Goal: Entertainment & Leisure: Consume media (video, audio)

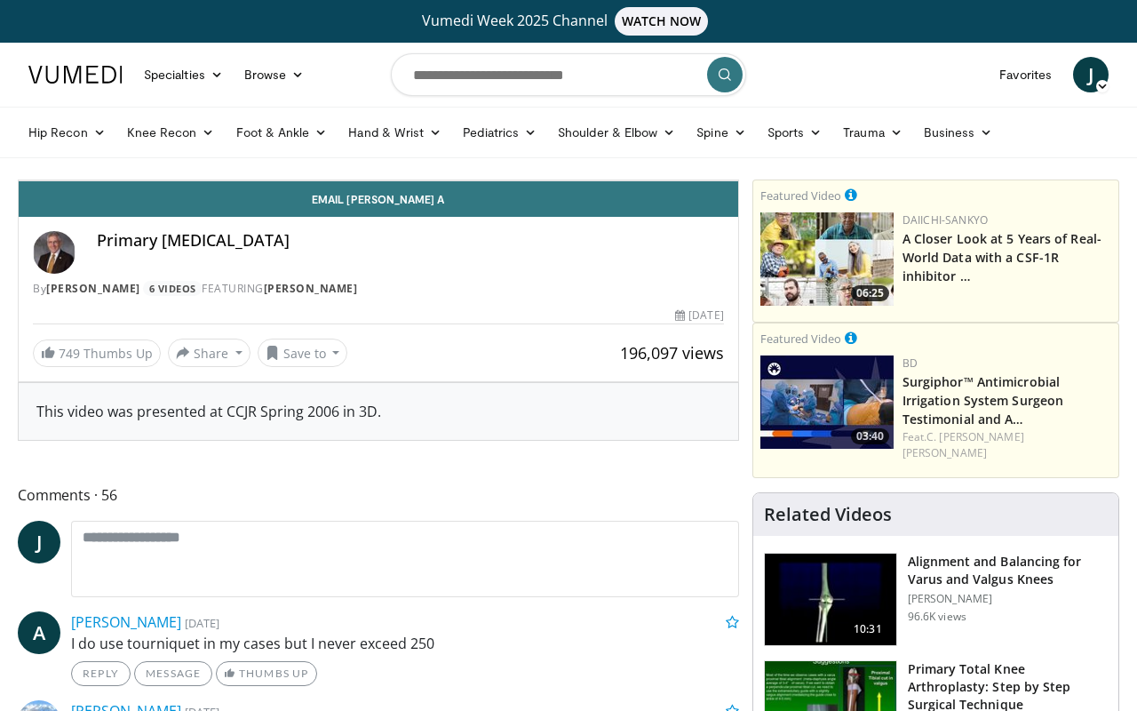
click at [19, 180] on span "Video Player" at bounding box center [37, 163] width 36 height 36
click at [19, 181] on video-js "**********" at bounding box center [379, 180] width 720 height 1
click at [52, 180] on div "10 seconds Tap to unmute" at bounding box center [379, 180] width 720 height 0
click at [19, 180] on span "Video Player" at bounding box center [37, 163] width 36 height 36
click at [491, 180] on div "10 seconds Tap to unmute" at bounding box center [379, 180] width 720 height 0
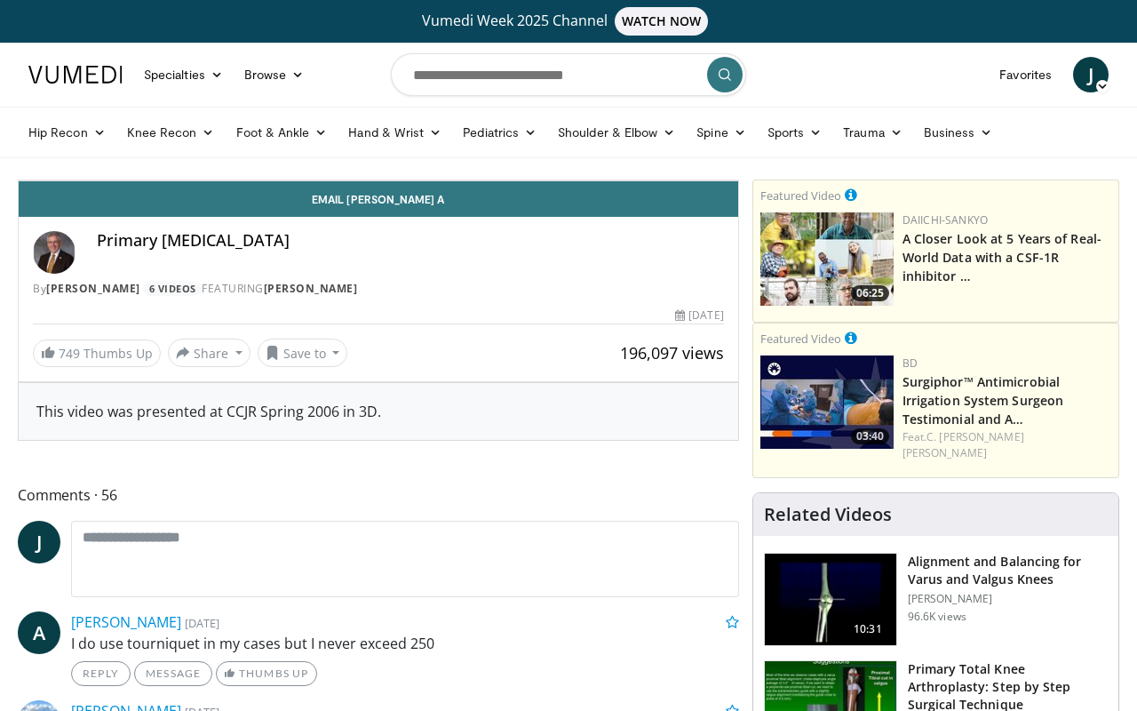
click at [500, 180] on div "10 seconds Tap to unmute" at bounding box center [379, 180] width 720 height 0
click at [502, 180] on div "10 seconds Tap to unmute" at bounding box center [379, 180] width 720 height 0
click at [19, 180] on span "Video Player" at bounding box center [37, 163] width 36 height 36
click at [505, 180] on div "10 seconds Tap to unmute" at bounding box center [379, 180] width 720 height 0
click at [403, 205] on icon "Video Player" at bounding box center [379, 181] width 50 height 50
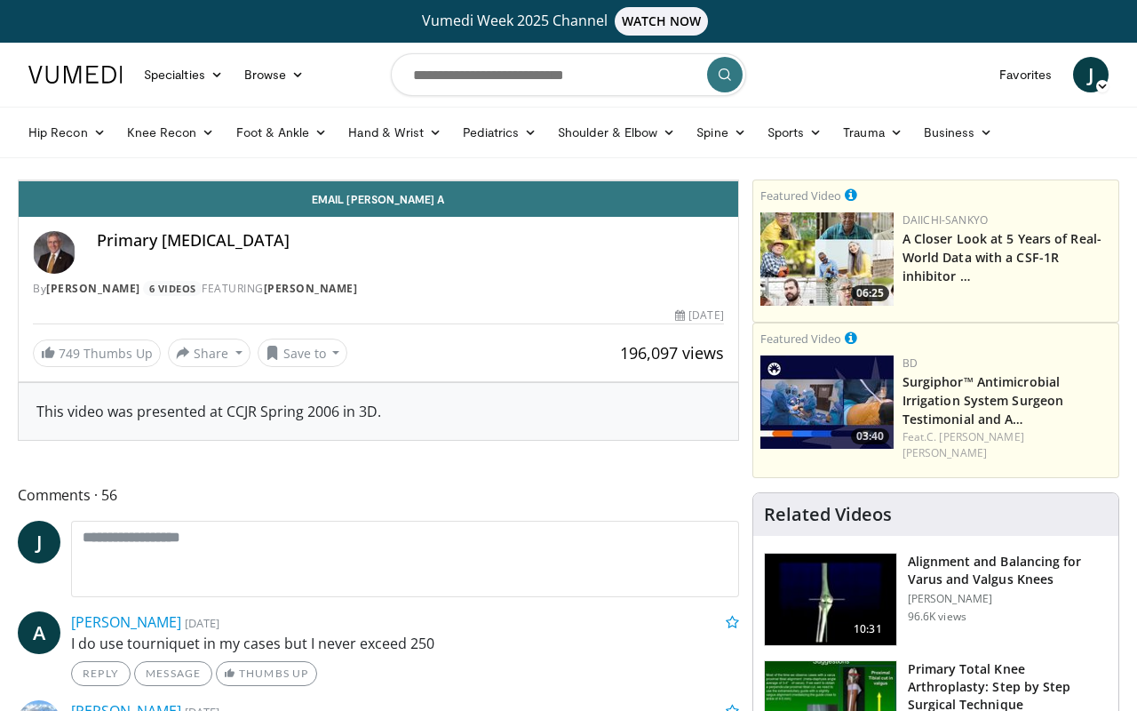
click at [515, 180] on div "10 seconds Tap to unmute" at bounding box center [379, 180] width 720 height 0
click at [403, 205] on icon "Video Player" at bounding box center [379, 181] width 50 height 50
click at [507, 180] on div "10 seconds Tap to unmute" at bounding box center [379, 180] width 720 height 0
click at [403, 205] on icon "Video Player" at bounding box center [379, 181] width 50 height 50
click at [512, 180] on div "10 seconds Tap to unmute" at bounding box center [379, 180] width 720 height 0
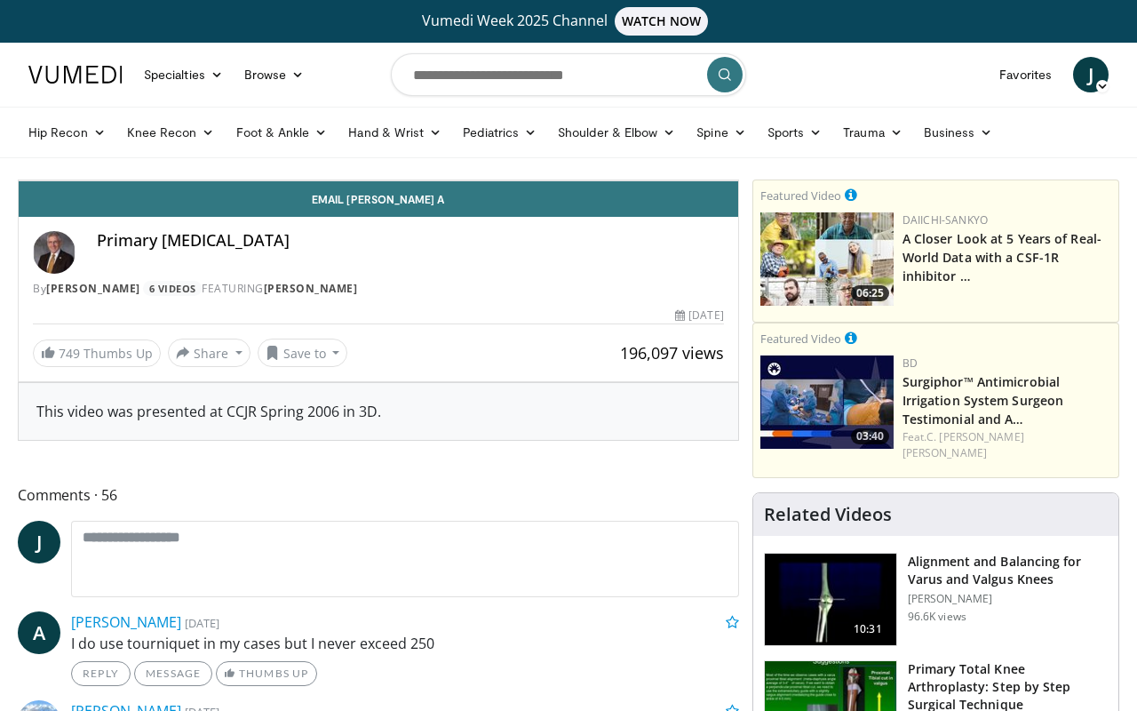
click at [403, 205] on icon "Video Player" at bounding box center [379, 181] width 50 height 50
click at [505, 180] on div "10 seconds Tap to unmute" at bounding box center [379, 180] width 720 height 0
click at [403, 205] on icon "Video Player" at bounding box center [379, 181] width 50 height 50
click at [525, 180] on div "10 seconds Tap to unmute" at bounding box center [379, 180] width 720 height 0
click at [403, 205] on icon "Video Player" at bounding box center [379, 181] width 50 height 50
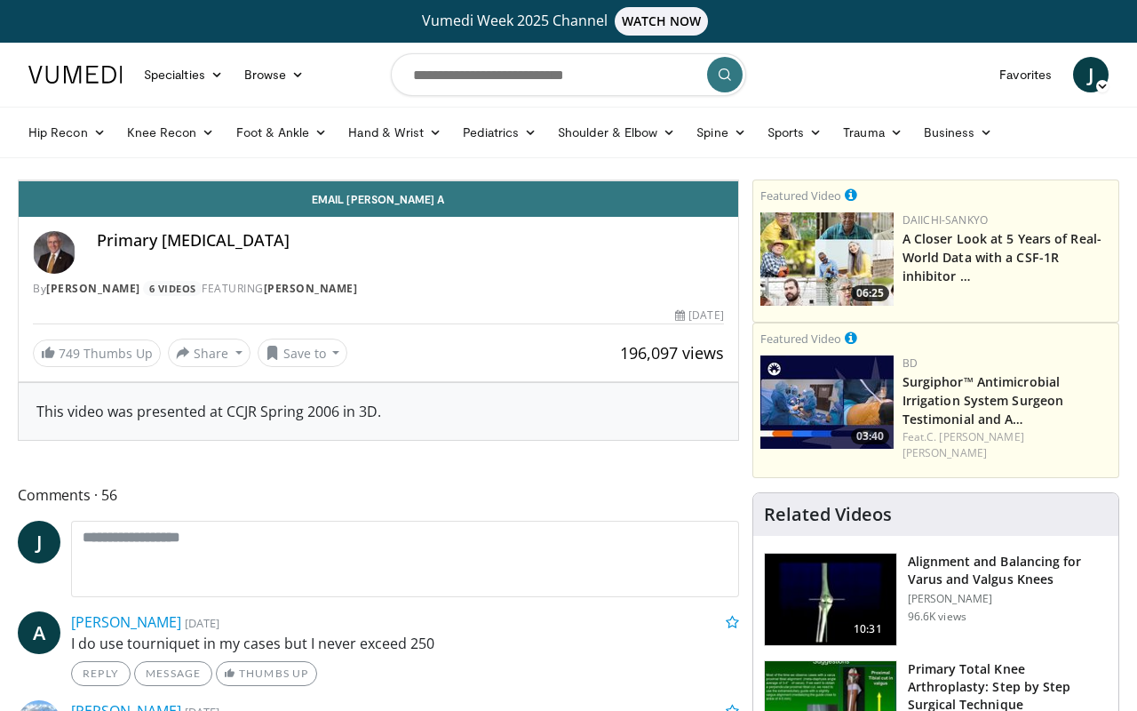
click at [512, 180] on div "10 seconds Tap to unmute" at bounding box center [379, 180] width 720 height 0
click at [403, 205] on icon "Video Player" at bounding box center [379, 181] width 50 height 50
click at [511, 180] on div "10 seconds Tap to unmute" at bounding box center [379, 180] width 720 height 0
click at [403, 205] on icon "Video Player" at bounding box center [379, 181] width 50 height 50
click at [636, 180] on div "10 seconds Tap to unmute" at bounding box center [379, 180] width 720 height 0
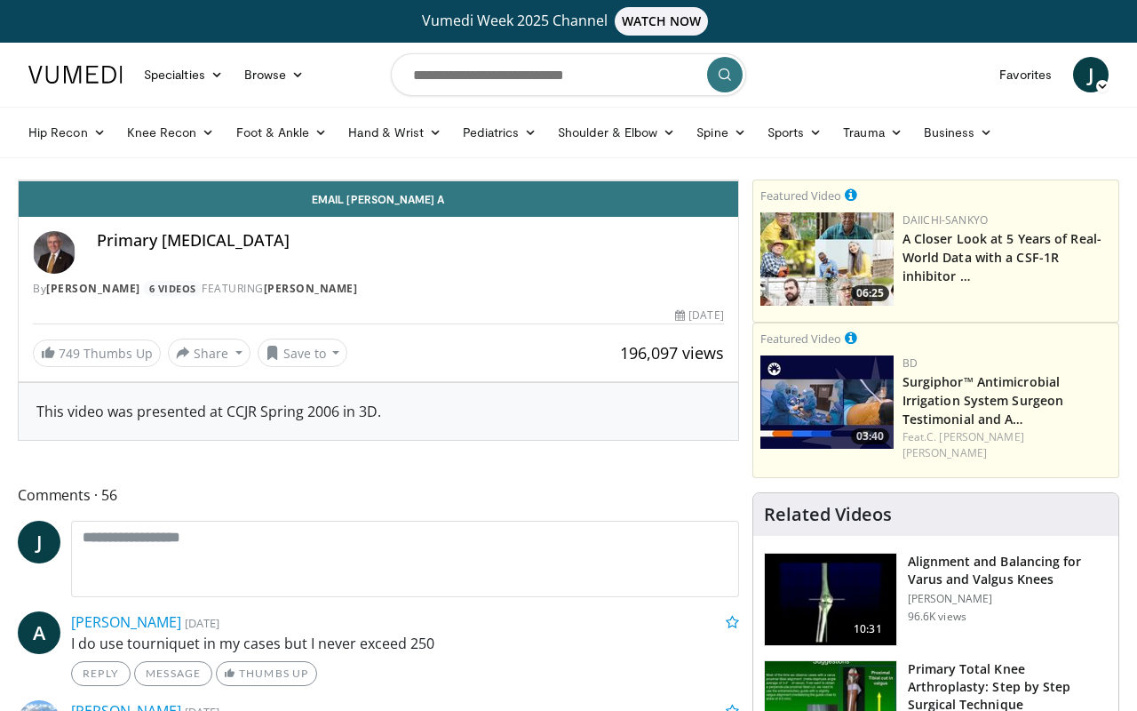
click at [403, 205] on icon "Video Player" at bounding box center [379, 181] width 50 height 50
click at [493, 180] on div "10 seconds Tap to unmute" at bounding box center [379, 180] width 720 height 0
click at [403, 205] on icon "Video Player" at bounding box center [379, 181] width 50 height 50
click at [537, 180] on div "10 seconds Tap to unmute" at bounding box center [379, 180] width 720 height 0
click at [403, 205] on icon "Video Player" at bounding box center [379, 181] width 50 height 50
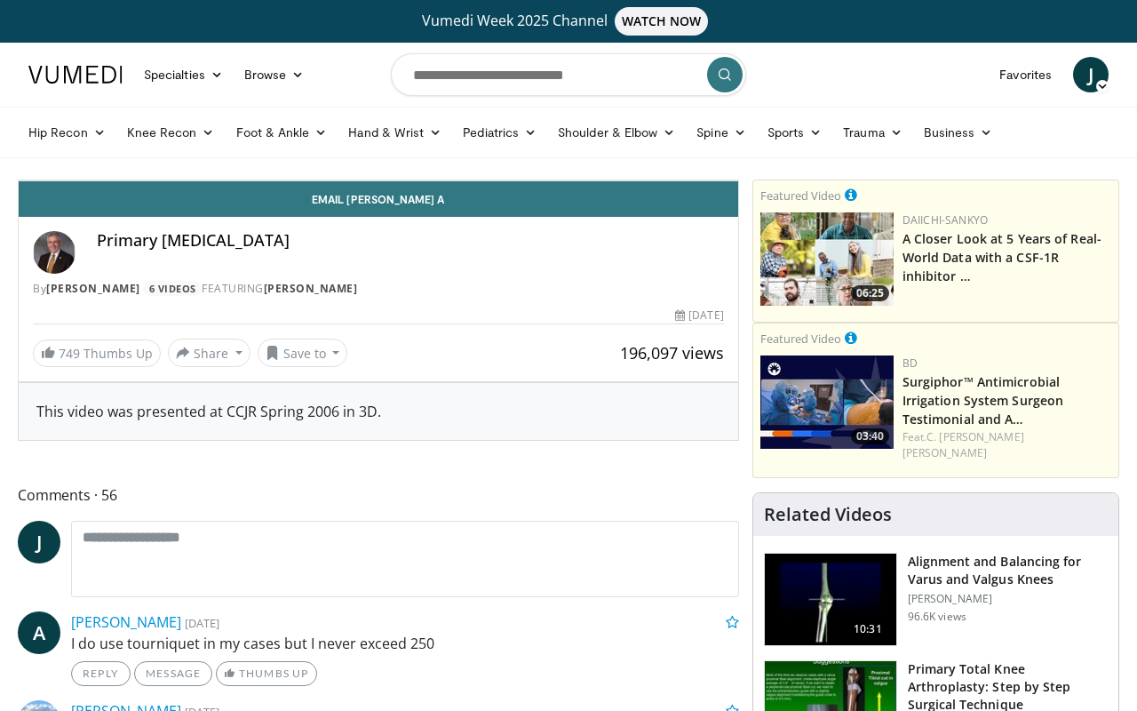
drag, startPoint x: 631, startPoint y: 668, endPoint x: 648, endPoint y: 666, distance: 17.0
click at [648, 145] on div "Loaded : 60.08% 16:53 16:53" at bounding box center [379, 136] width 720 height 17
drag, startPoint x: 647, startPoint y: 670, endPoint x: 660, endPoint y: 670, distance: 13.3
click at [674, 145] on div "Progress Bar" at bounding box center [675, 141] width 2 height 7
drag, startPoint x: 664, startPoint y: 673, endPoint x: 698, endPoint y: 673, distance: 33.8
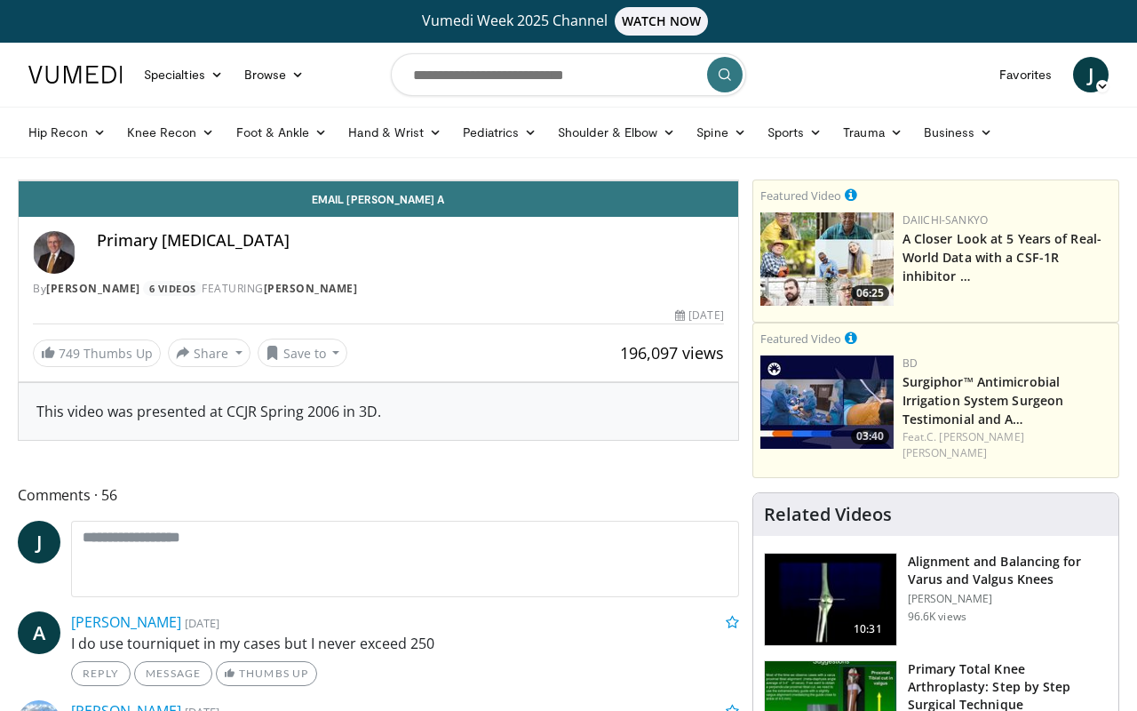
click at [698, 145] on div "Loaded : 62.15% 17:20 17:20" at bounding box center [379, 141] width 720 height 7
click at [743, 145] on div "Progress Bar" at bounding box center [744, 141] width 2 height 7
drag, startPoint x: 731, startPoint y: 671, endPoint x: 753, endPoint y: 671, distance: 21.3
click at [0, 0] on div "Progress Bar" at bounding box center [0, 0] width 0 height 0
drag, startPoint x: 754, startPoint y: 673, endPoint x: 786, endPoint y: 674, distance: 31.2
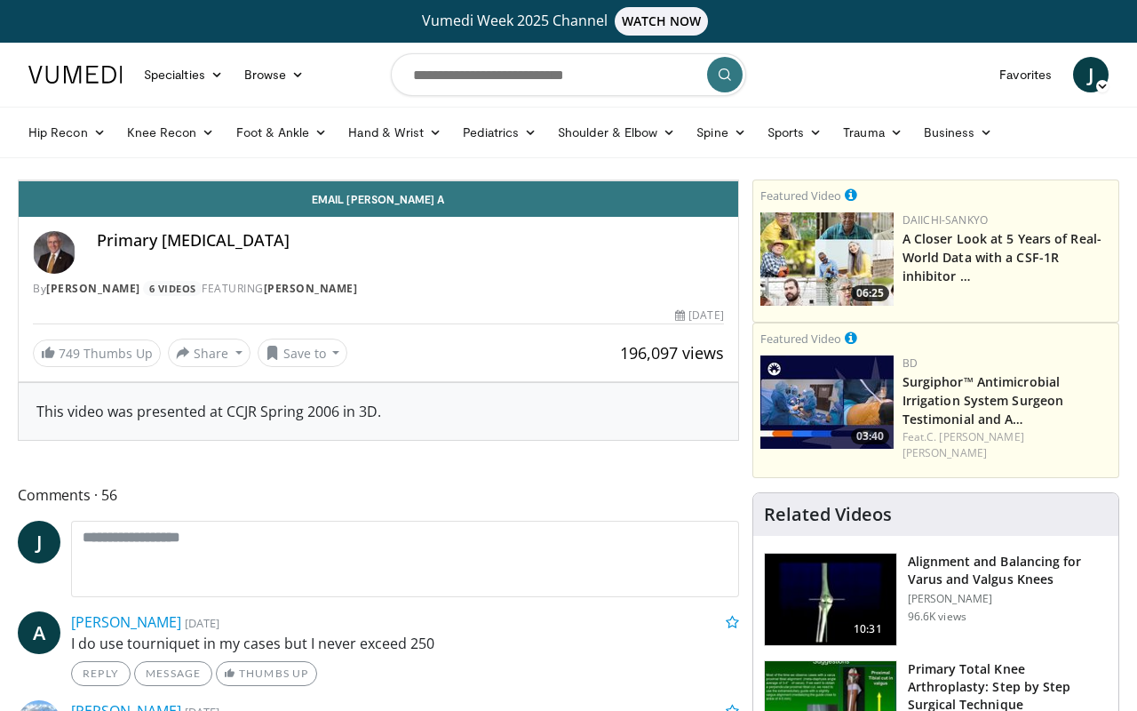
click at [738, 180] on div "Current Time 19:42 / Duration 29:42 Play Skip Backward Skip Forward Mute 0% Loa…" at bounding box center [379, 163] width 720 height 36
drag, startPoint x: 785, startPoint y: 674, endPoint x: 836, endPoint y: 670, distance: 51.7
click at [810, 145] on div "Progress Bar" at bounding box center [810, 141] width 2 height 7
drag, startPoint x: 836, startPoint y: 670, endPoint x: 879, endPoint y: 671, distance: 42.7
click at [738, 145] on div "Loaded : 75.81% 22:05 22:15" at bounding box center [379, 141] width 720 height 7
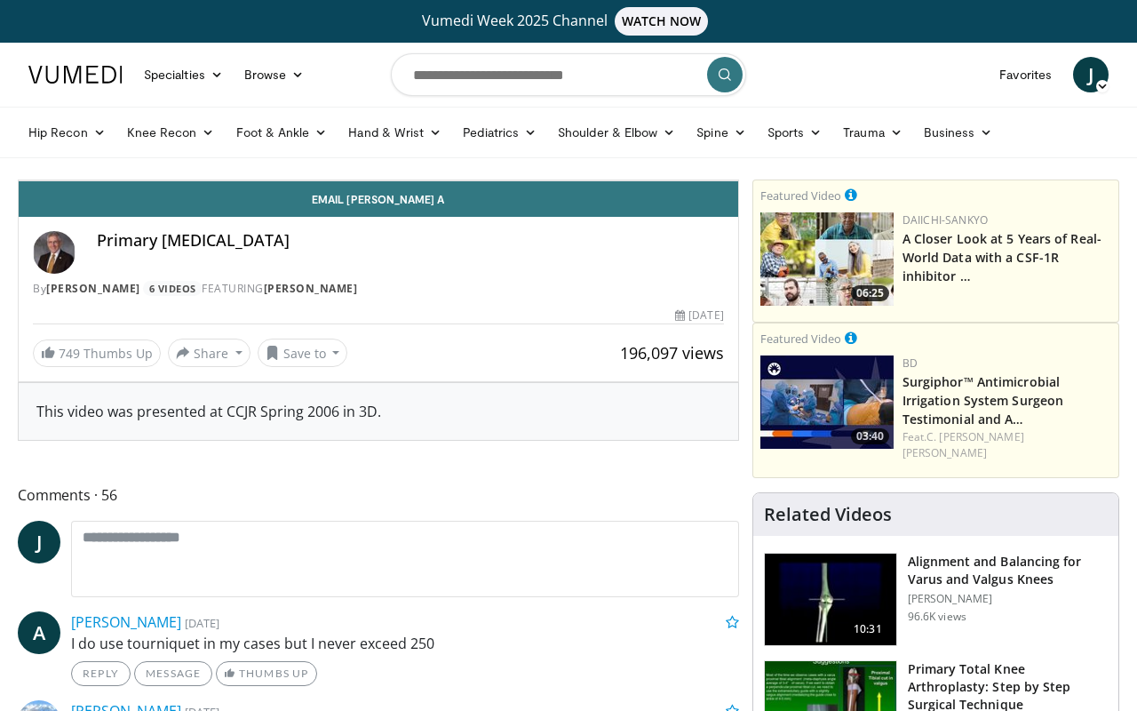
drag, startPoint x: 879, startPoint y: 671, endPoint x: 894, endPoint y: 671, distance: 15.1
click at [738, 145] on div "Loaded : 78.05% 22:57 22:51" at bounding box center [379, 141] width 720 height 7
drag, startPoint x: 894, startPoint y: 671, endPoint x: 915, endPoint y: 671, distance: 21.3
click at [738, 145] on div "Loaded : 80.86% 23:26 23:30" at bounding box center [379, 141] width 720 height 7
click at [936, 145] on div "Progress Bar" at bounding box center [937, 141] width 2 height 7
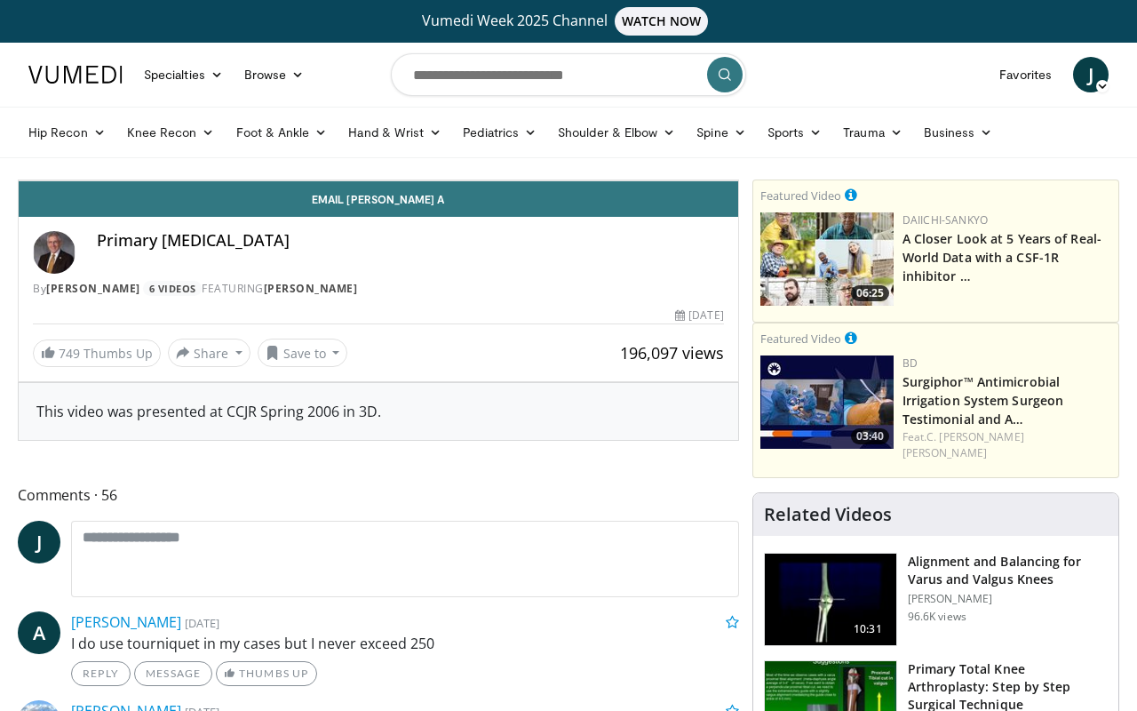
click at [961, 145] on div "Progress Bar" at bounding box center [962, 141] width 2 height 7
drag, startPoint x: 997, startPoint y: 672, endPoint x: 1021, endPoint y: 673, distance: 24.0
click at [1038, 145] on div "Progress Bar" at bounding box center [1039, 141] width 2 height 7
drag, startPoint x: 1026, startPoint y: 673, endPoint x: 1055, endPoint y: 669, distance: 28.7
click at [1073, 145] on div "Progress Bar" at bounding box center [1074, 141] width 2 height 7
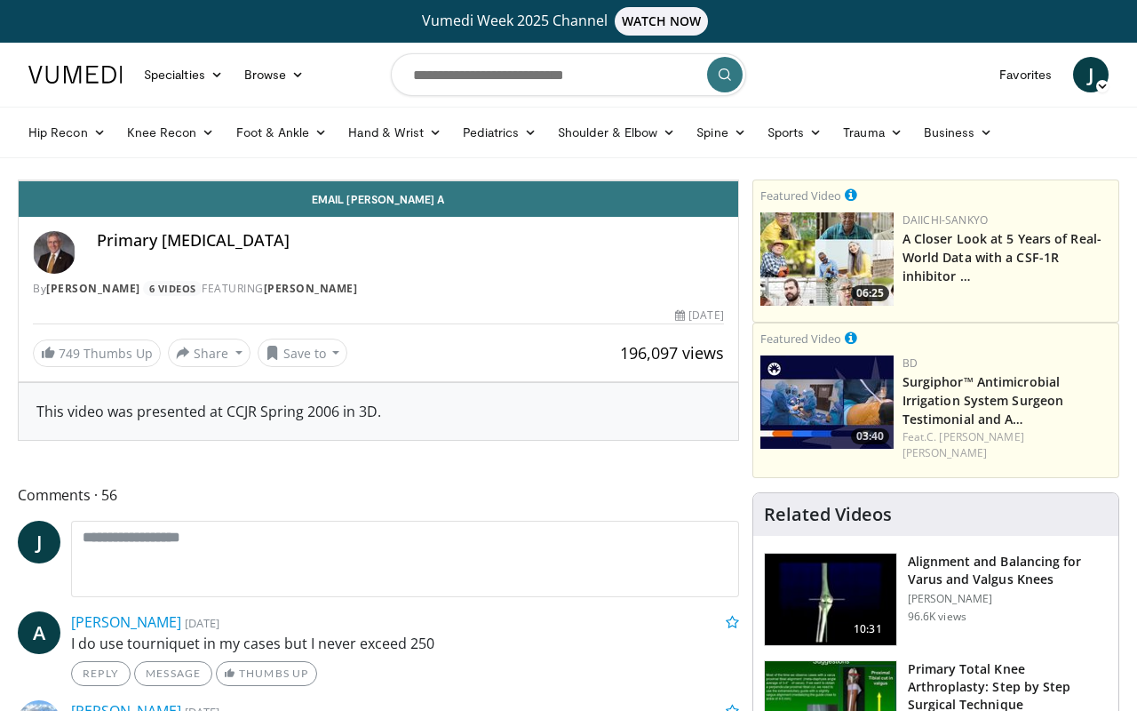
drag, startPoint x: 1056, startPoint y: 670, endPoint x: 198, endPoint y: 633, distance: 858.3
click at [197, 181] on video-js "**********" at bounding box center [379, 180] width 720 height 1
